Goal: Navigation & Orientation: Find specific page/section

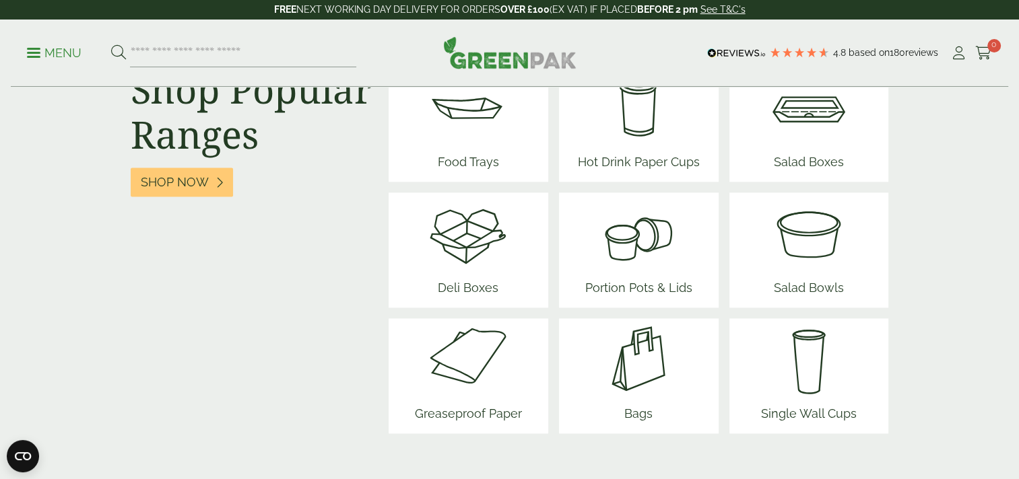
scroll to position [1748, 0]
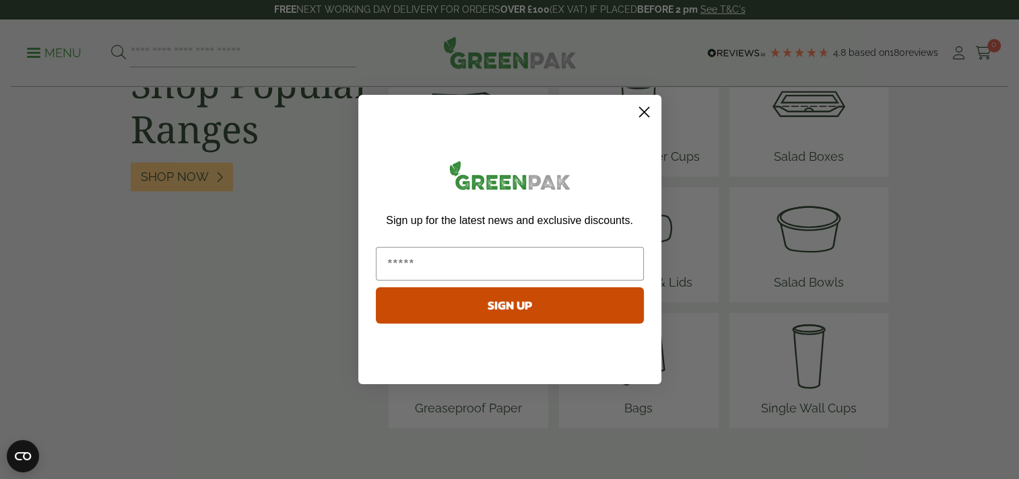
click at [644, 105] on circle "Close dialog" at bounding box center [643, 112] width 22 height 22
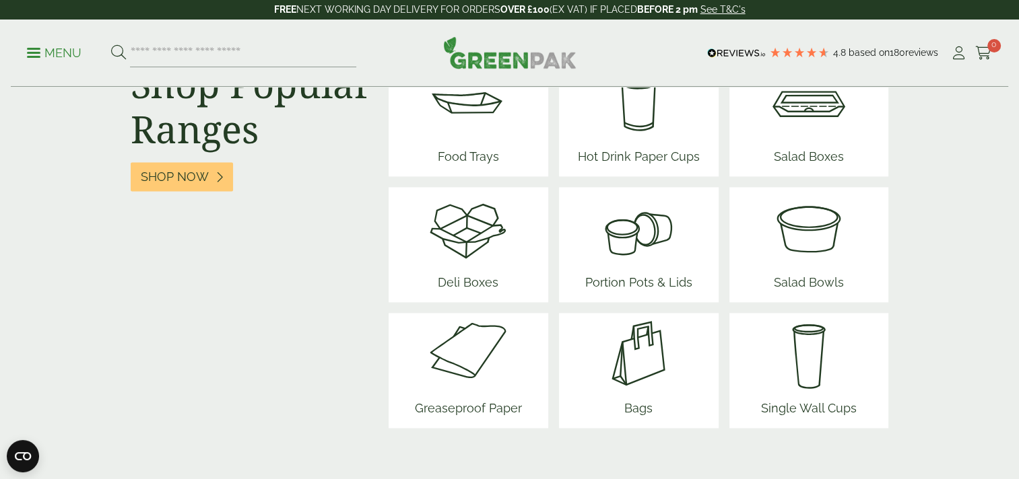
click at [633, 222] on img at bounding box center [639, 227] width 118 height 81
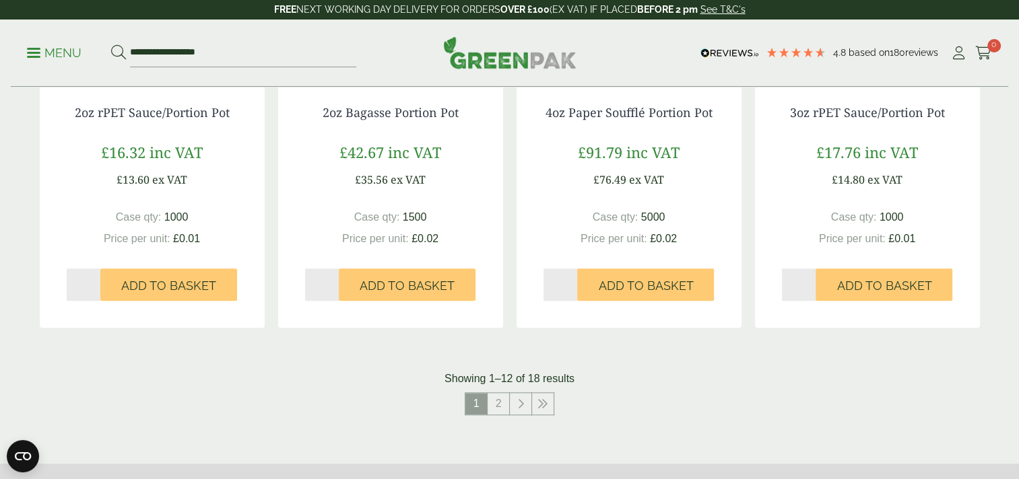
scroll to position [1325, 0]
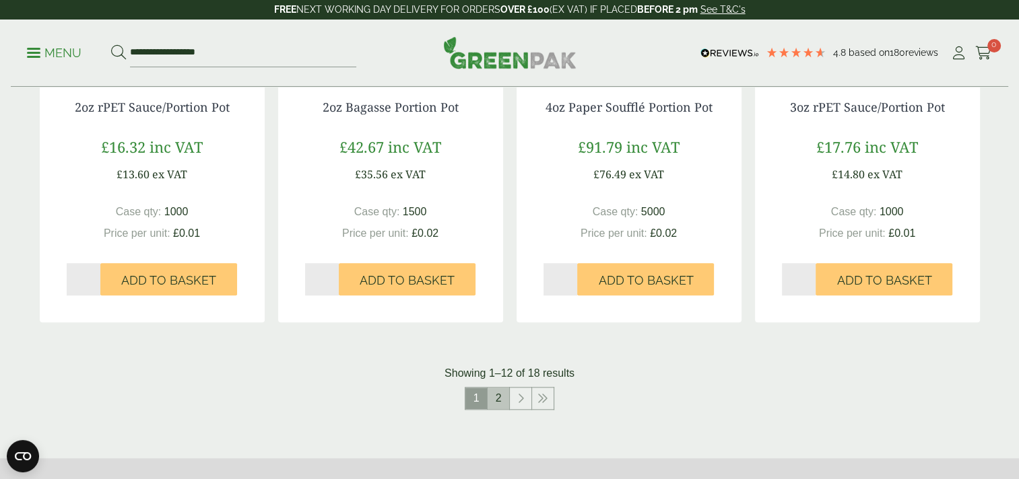
click at [504, 395] on link "2" at bounding box center [499, 399] width 22 height 22
